Goal: Check status: Check status

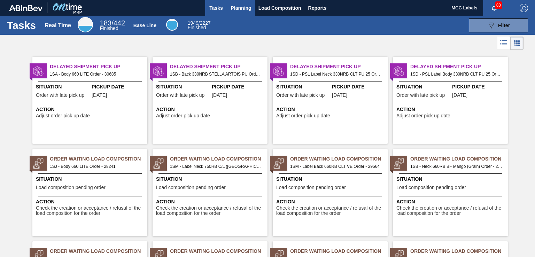
click at [236, 10] on span "Planning" at bounding box center [241, 8] width 21 height 8
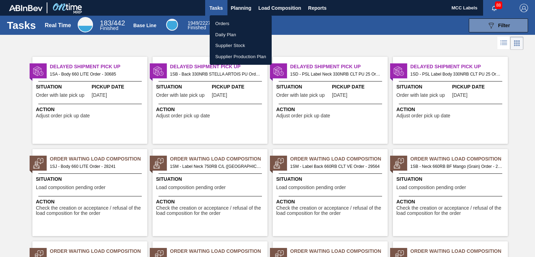
click at [224, 24] on li "Orders" at bounding box center [241, 23] width 62 height 11
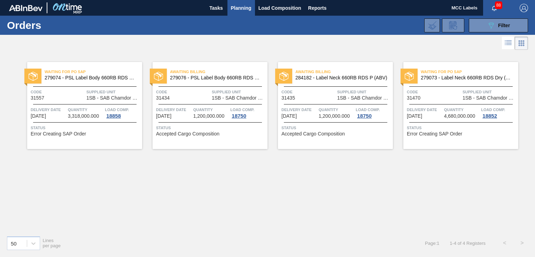
click at [80, 104] on div at bounding box center [84, 104] width 103 height 0
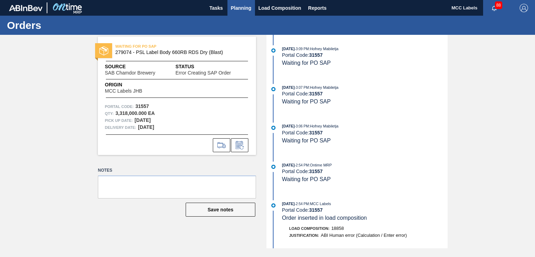
click at [238, 12] on button "Planning" at bounding box center [241, 8] width 28 height 16
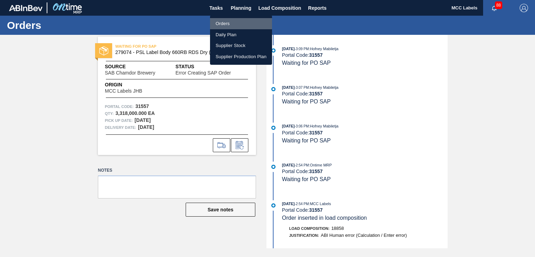
click at [219, 23] on li "Orders" at bounding box center [241, 23] width 62 height 11
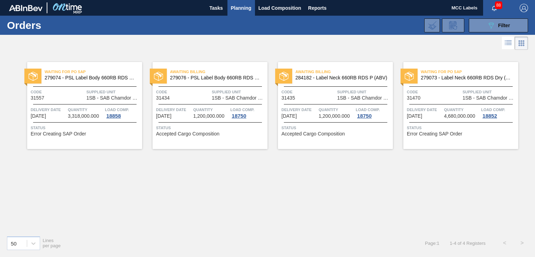
click at [199, 119] on div "Awaiting Billing 279076 - PSL Label Body 660RB RDS Org (Blast) Code 31434 Suppl…" at bounding box center [210, 105] width 115 height 87
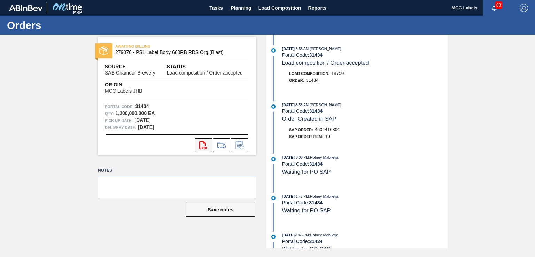
click at [207, 145] on icon "svg{fill:#ff0000}" at bounding box center [203, 145] width 8 height 8
